Goal: Information Seeking & Learning: Learn about a topic

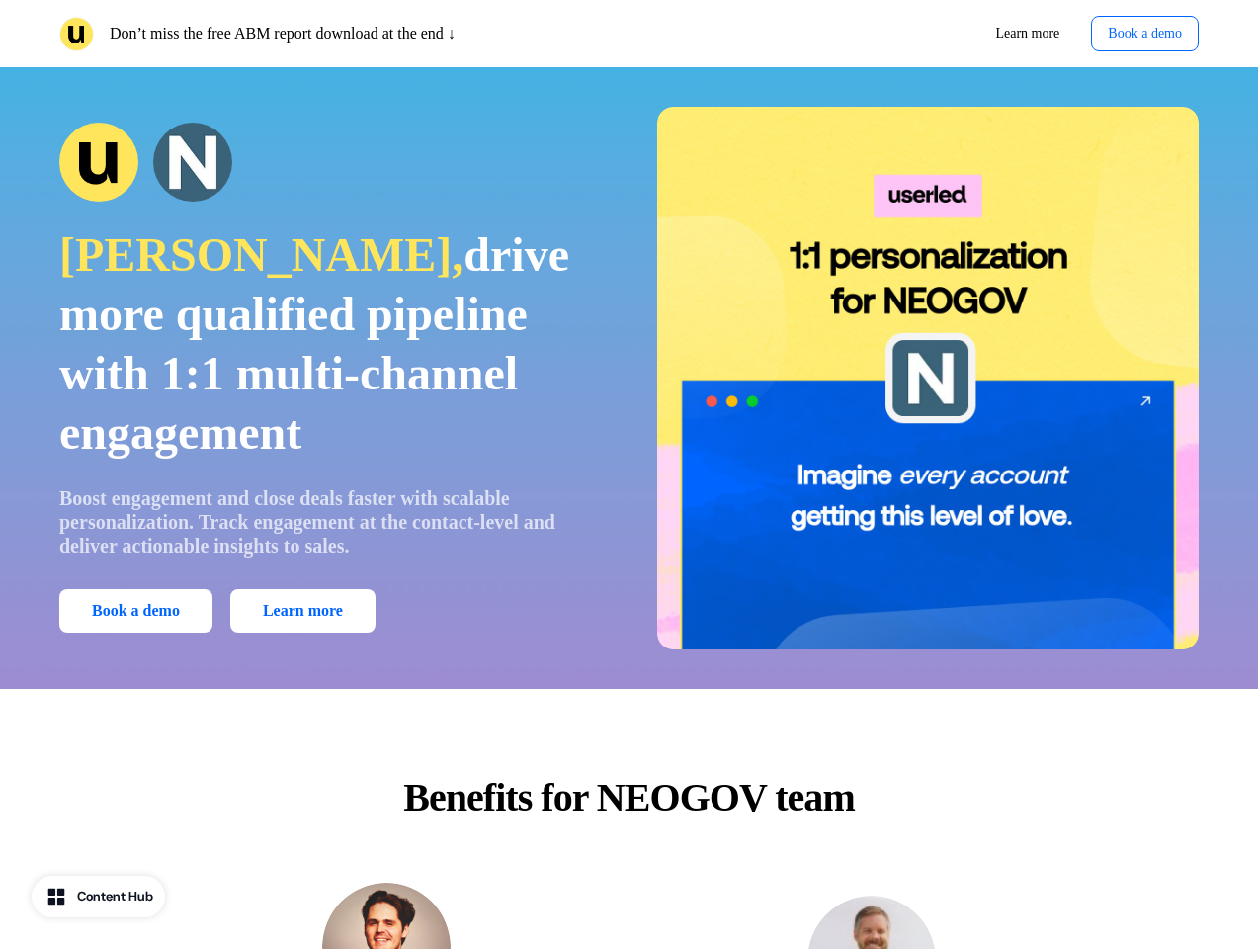
click at [629, 34] on div "Don’t miss the free ABM report download at the end ↓ Learn more Book a demo" at bounding box center [629, 33] width 1258 height 67
click at [340, 34] on p "Don’t miss the free ABM report download at the end ↓" at bounding box center [283, 34] width 346 height 24
click at [918, 34] on div "Learn more Book a demo" at bounding box center [918, 34] width 562 height 36
click at [1139, 34] on button "Book a demo" at bounding box center [1145, 34] width 108 height 36
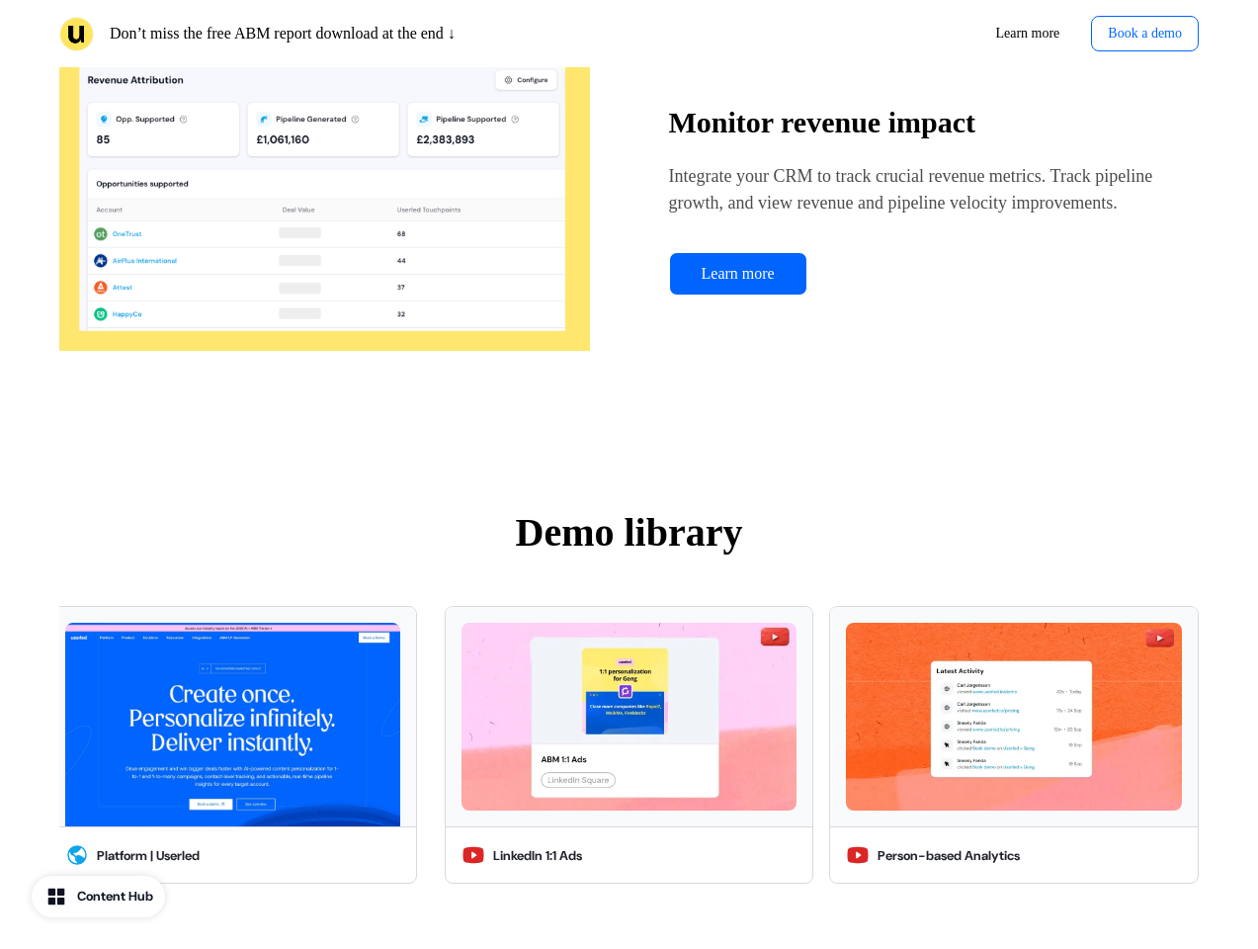
click at [330, 162] on img at bounding box center [324, 200] width 531 height 395
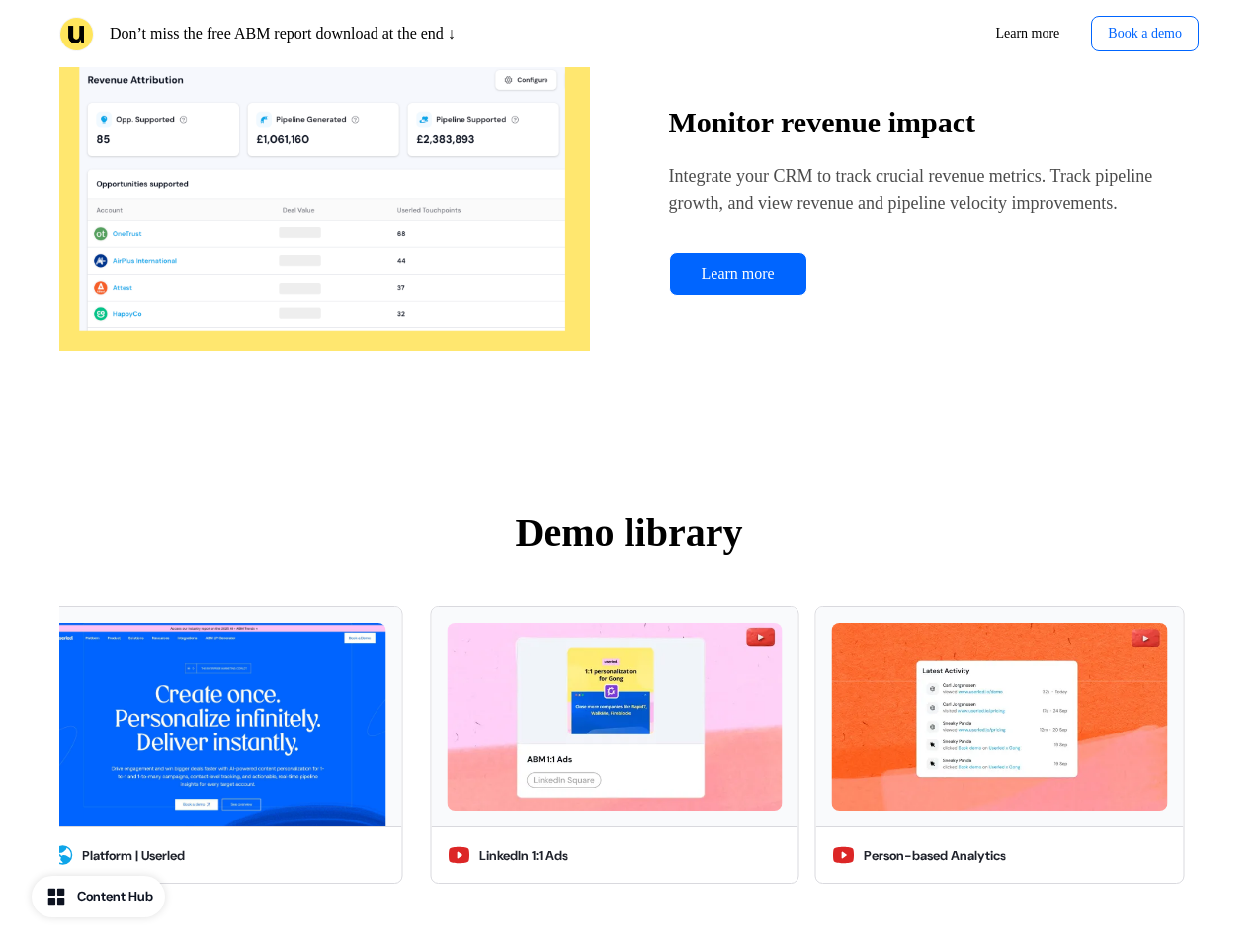
scroll to position [5648, 0]
